Goal: Find specific page/section

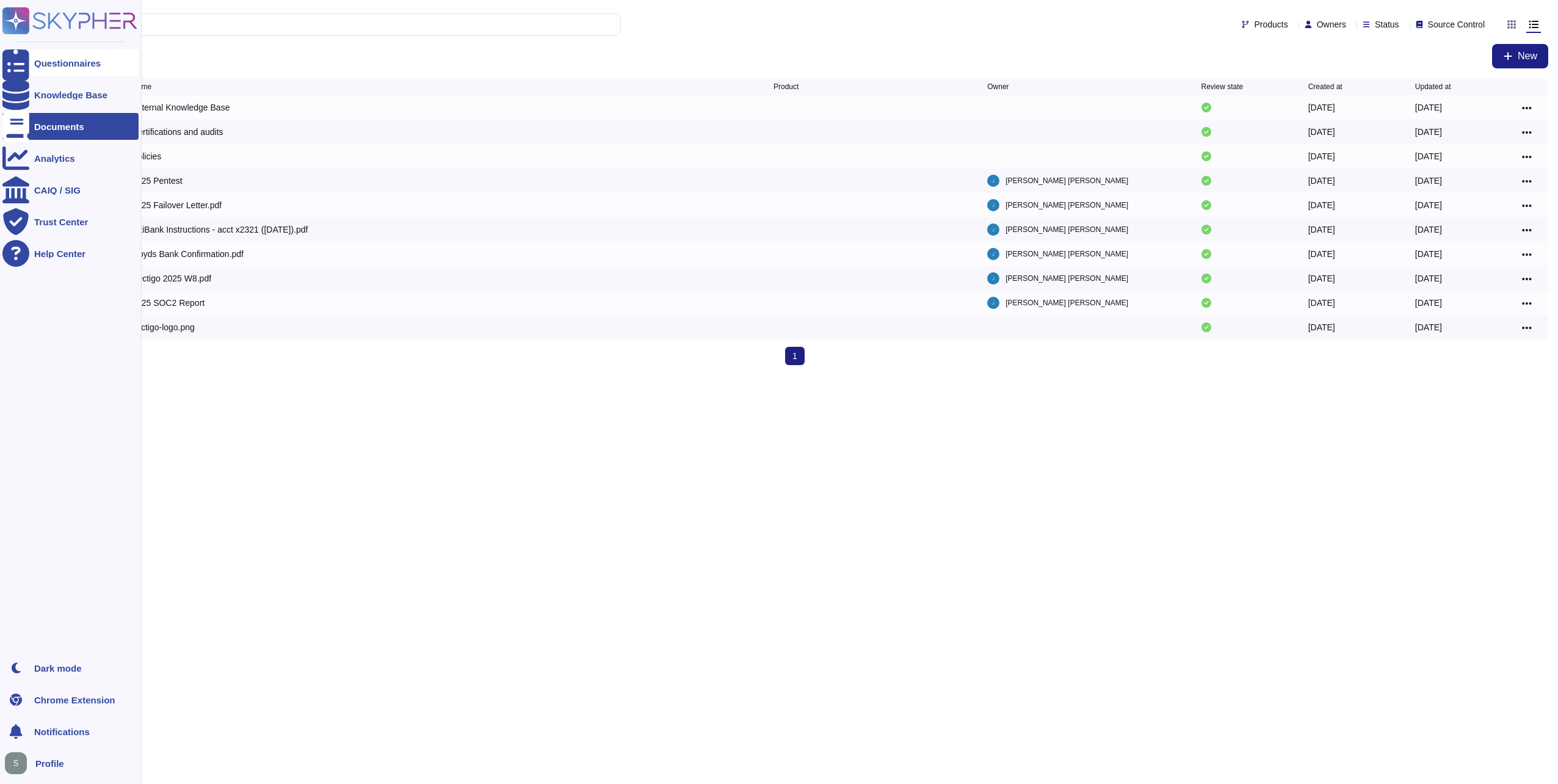
click at [13, 61] on icon at bounding box center [16, 63] width 27 height 36
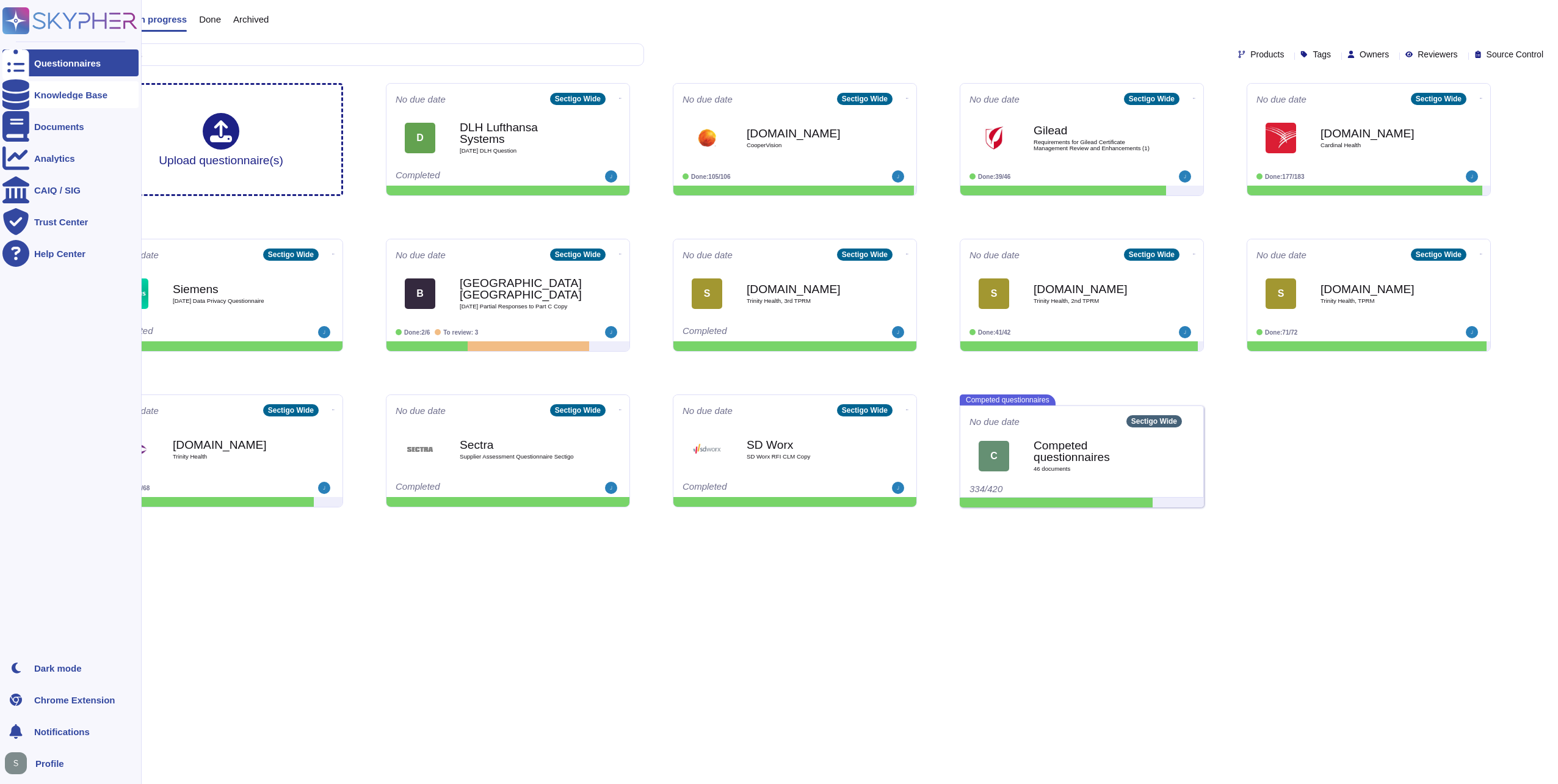
click at [23, 95] on div at bounding box center [16, 95] width 27 height 27
